Goal: Task Accomplishment & Management: Manage account settings

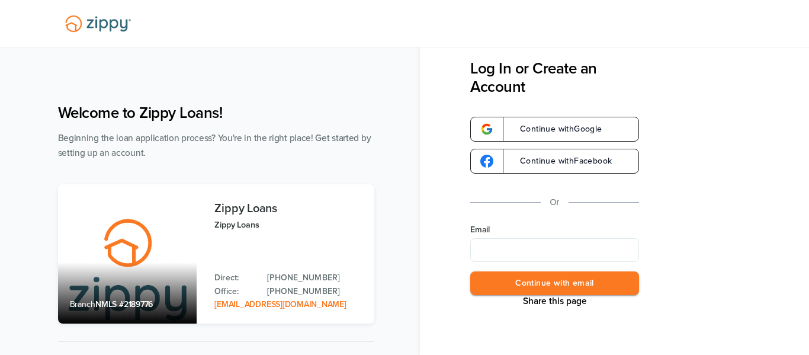
type input "**********"
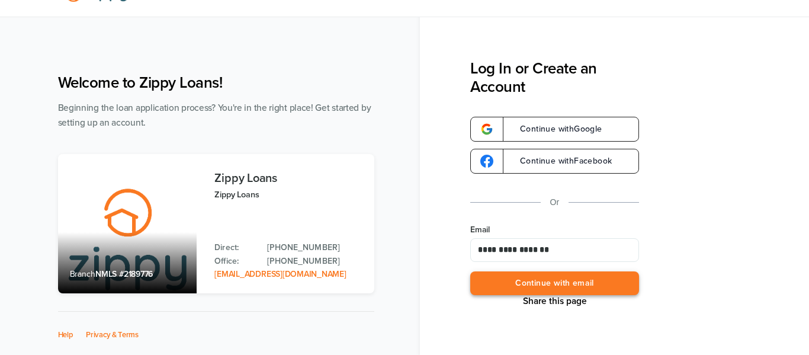
scroll to position [34, 0]
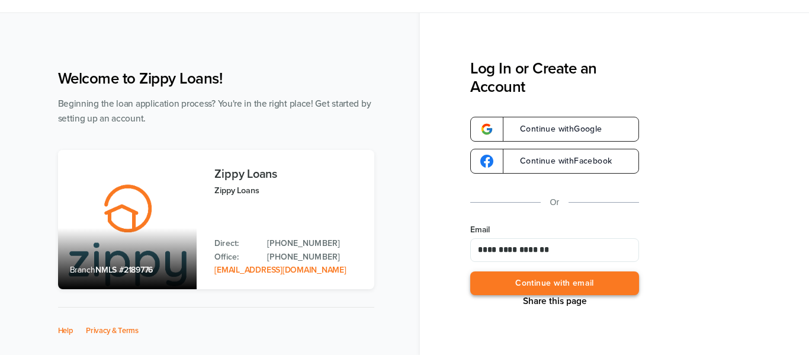
click at [584, 284] on button "Continue with email" at bounding box center [554, 283] width 169 height 24
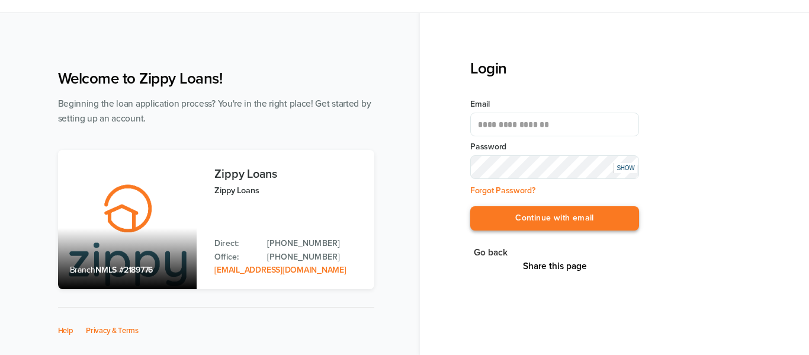
click at [554, 215] on button "Continue with email" at bounding box center [554, 218] width 169 height 24
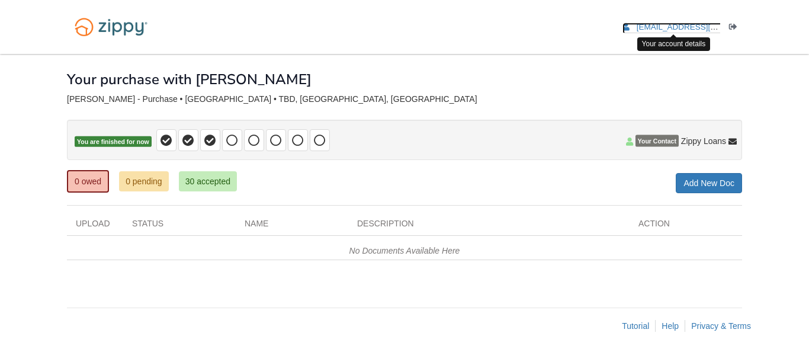
click at [668, 24] on span "[EMAIL_ADDRESS][DOMAIN_NAME]" at bounding box center [705, 26] width 136 height 9
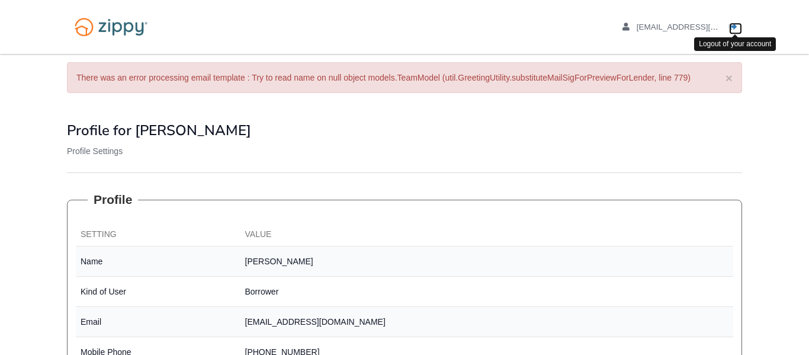
click at [734, 25] on icon "Log out" at bounding box center [733, 27] width 8 height 8
